Goal: Find specific page/section: Find specific page/section

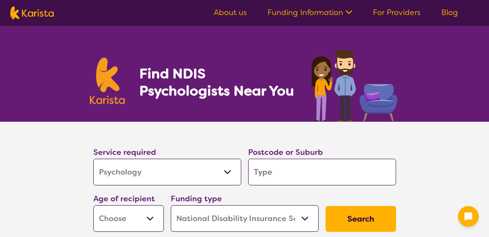
select select "Psychology"
select select "NDIS"
select select "Psychology"
select select "NDIS"
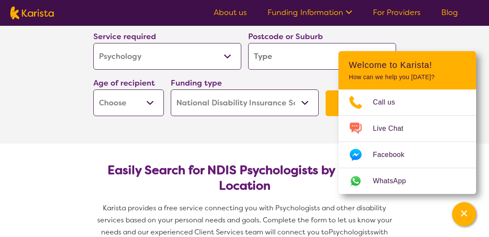
scroll to position [116, 0]
click at [215, 101] on select "Home Care Package (HCP) National Disability Insurance Scheme (NDIS) I don't know" at bounding box center [245, 102] width 148 height 27
click at [283, 212] on p "Karista provides a free service connecting you with Psychologists and other dis…" at bounding box center [245, 226] width 310 height 48
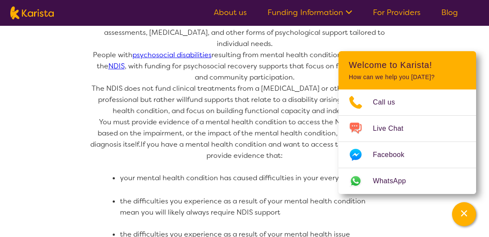
scroll to position [524, 0]
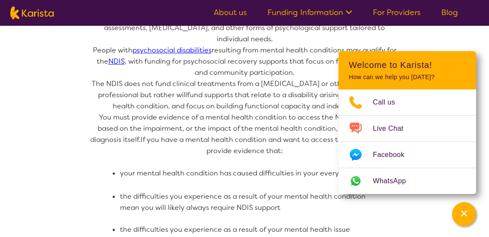
click at [402, 15] on link "For Providers" at bounding box center [397, 12] width 48 height 10
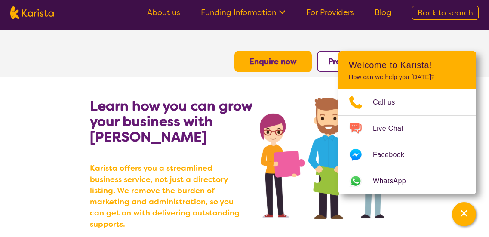
click at [293, 86] on section "Learn how you can grow your business with [PERSON_NAME] [PERSON_NAME] offers yo…" at bounding box center [245, 161] width 330 height 168
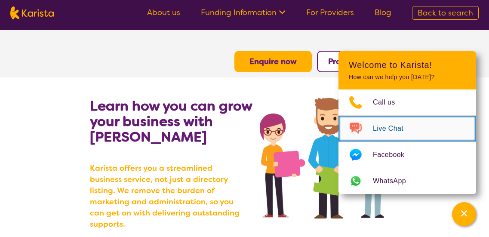
click at [390, 134] on span "Live Chat" at bounding box center [393, 128] width 41 height 13
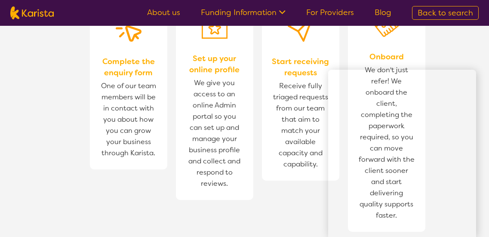
scroll to position [589, 0]
